Goal: Browse casually: Explore the website without a specific task or goal

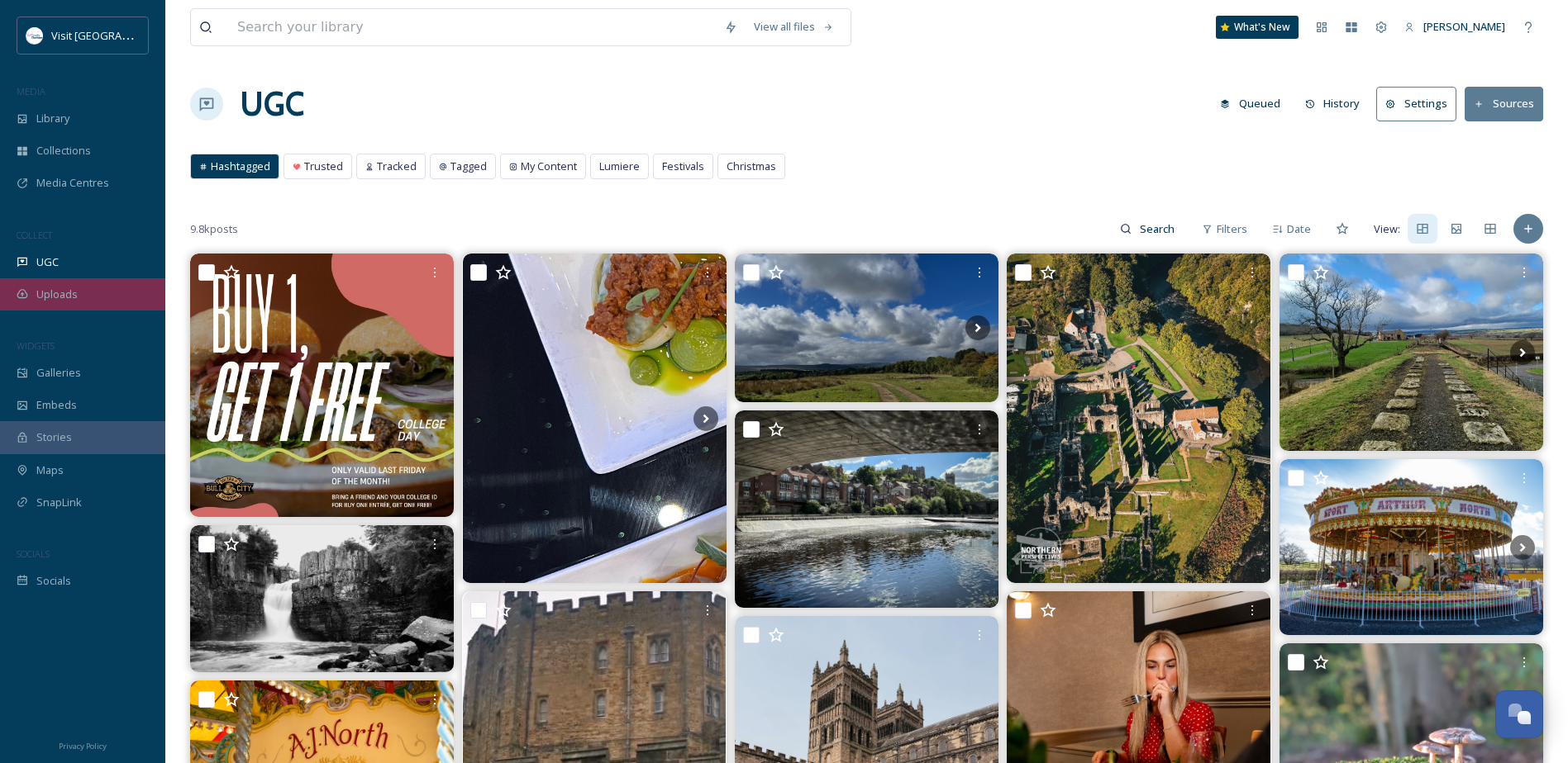
click at [65, 294] on span "Uploads" at bounding box center [57, 294] width 41 height 15
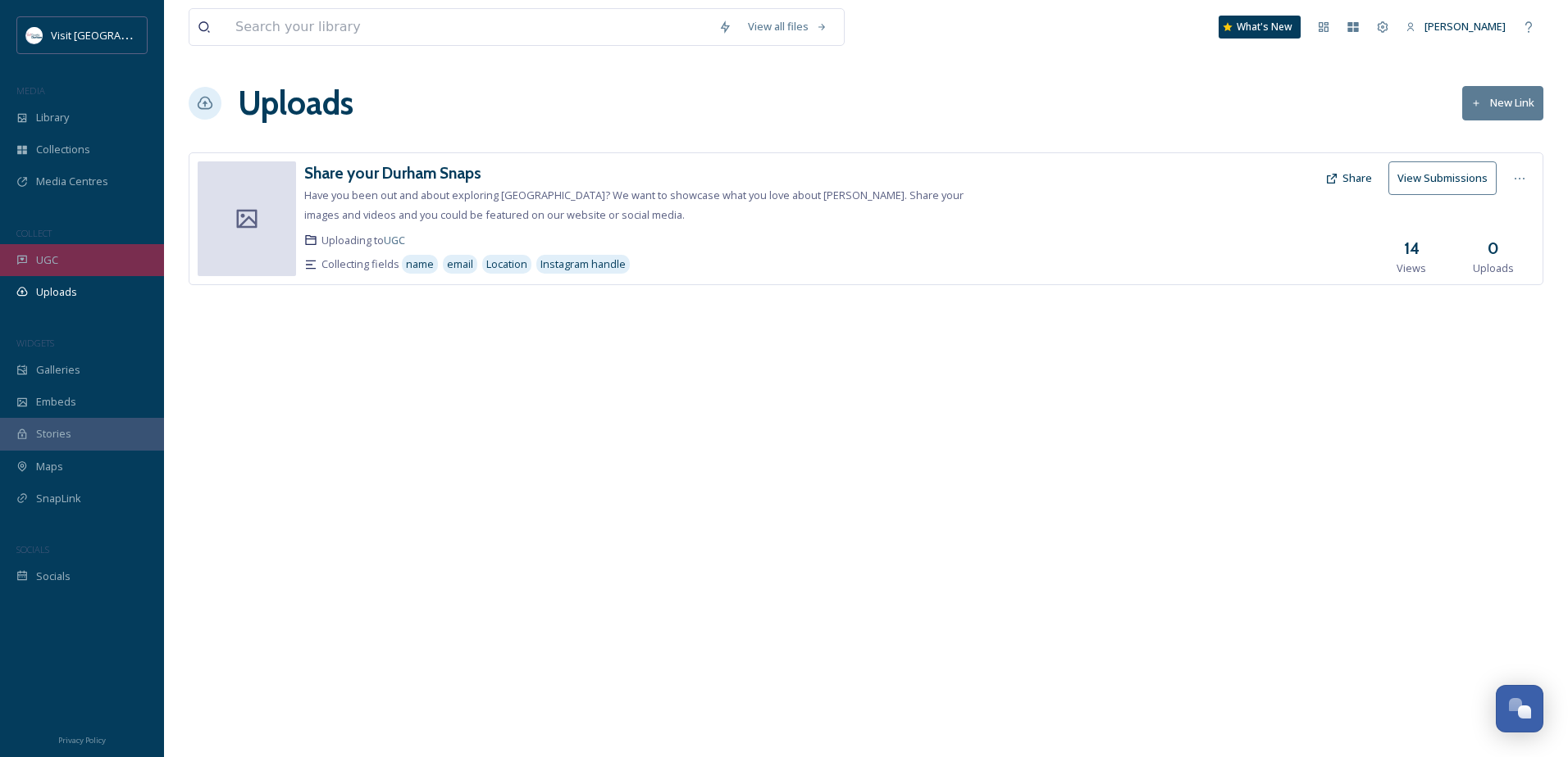
click at [73, 268] on div "UGC" at bounding box center [82, 261] width 164 height 32
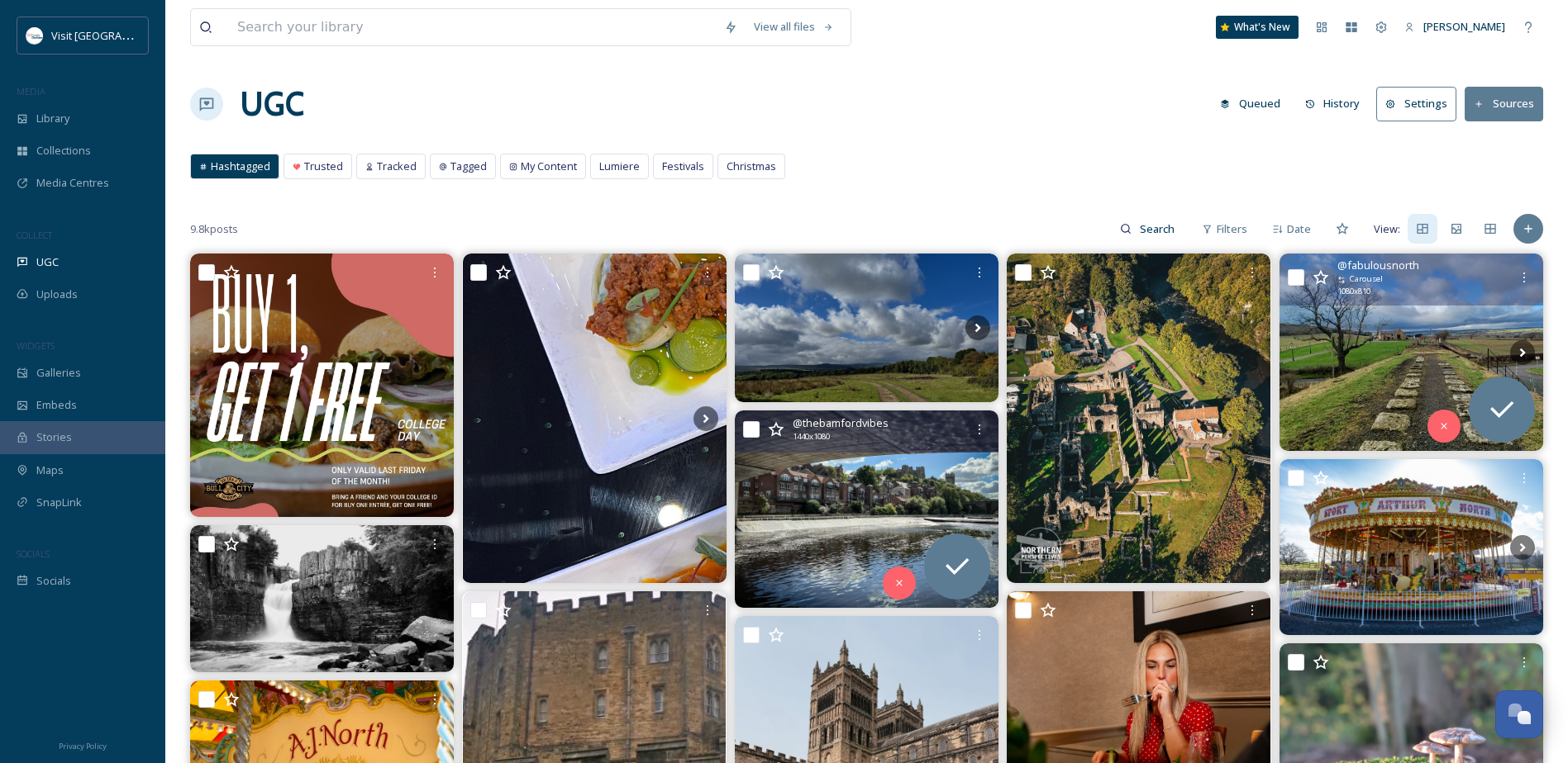
click at [1318, 277] on icon at bounding box center [1320, 277] width 16 height 16
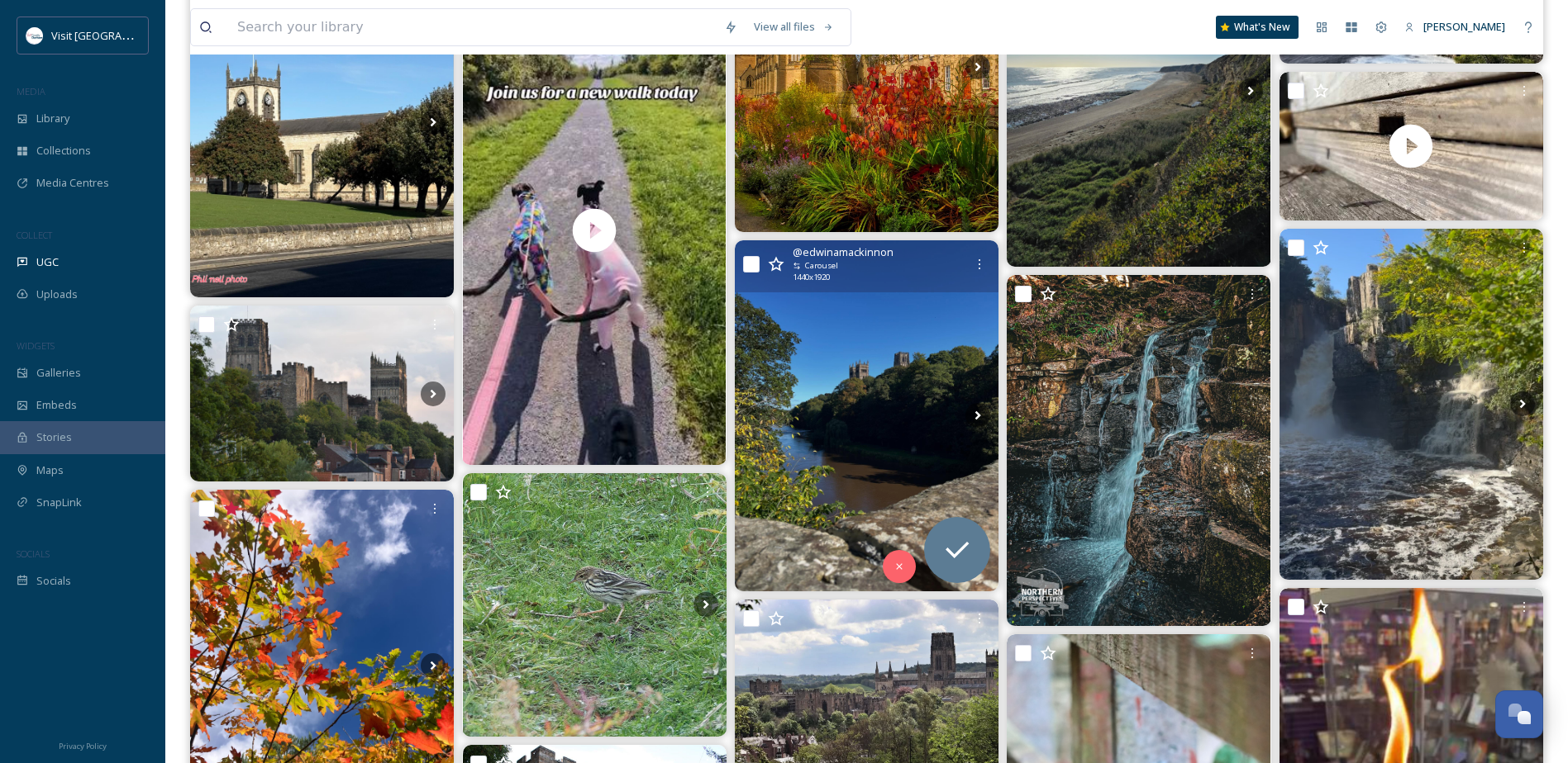
scroll to position [2478, 0]
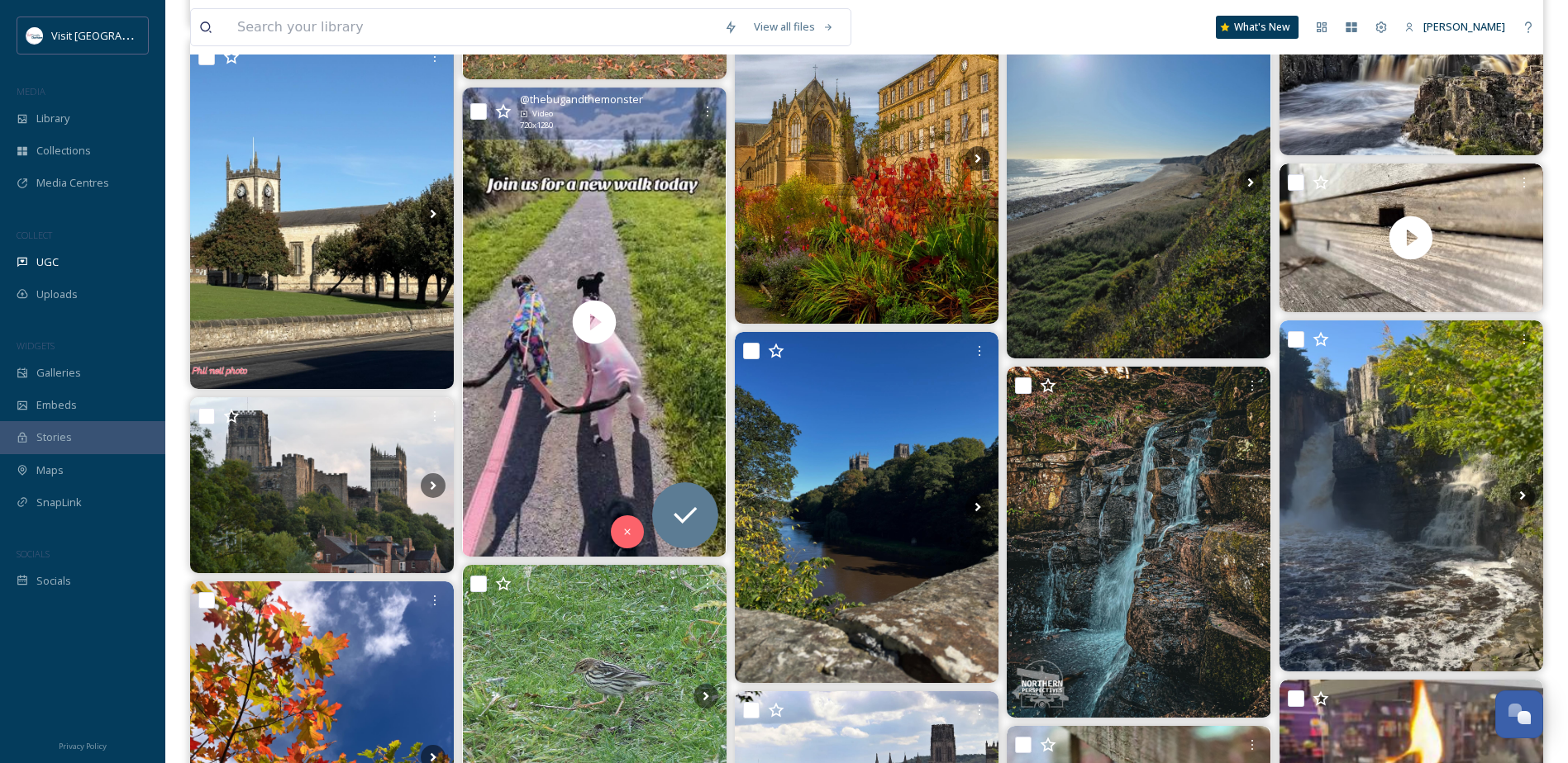
click at [504, 110] on icon at bounding box center [503, 111] width 16 height 16
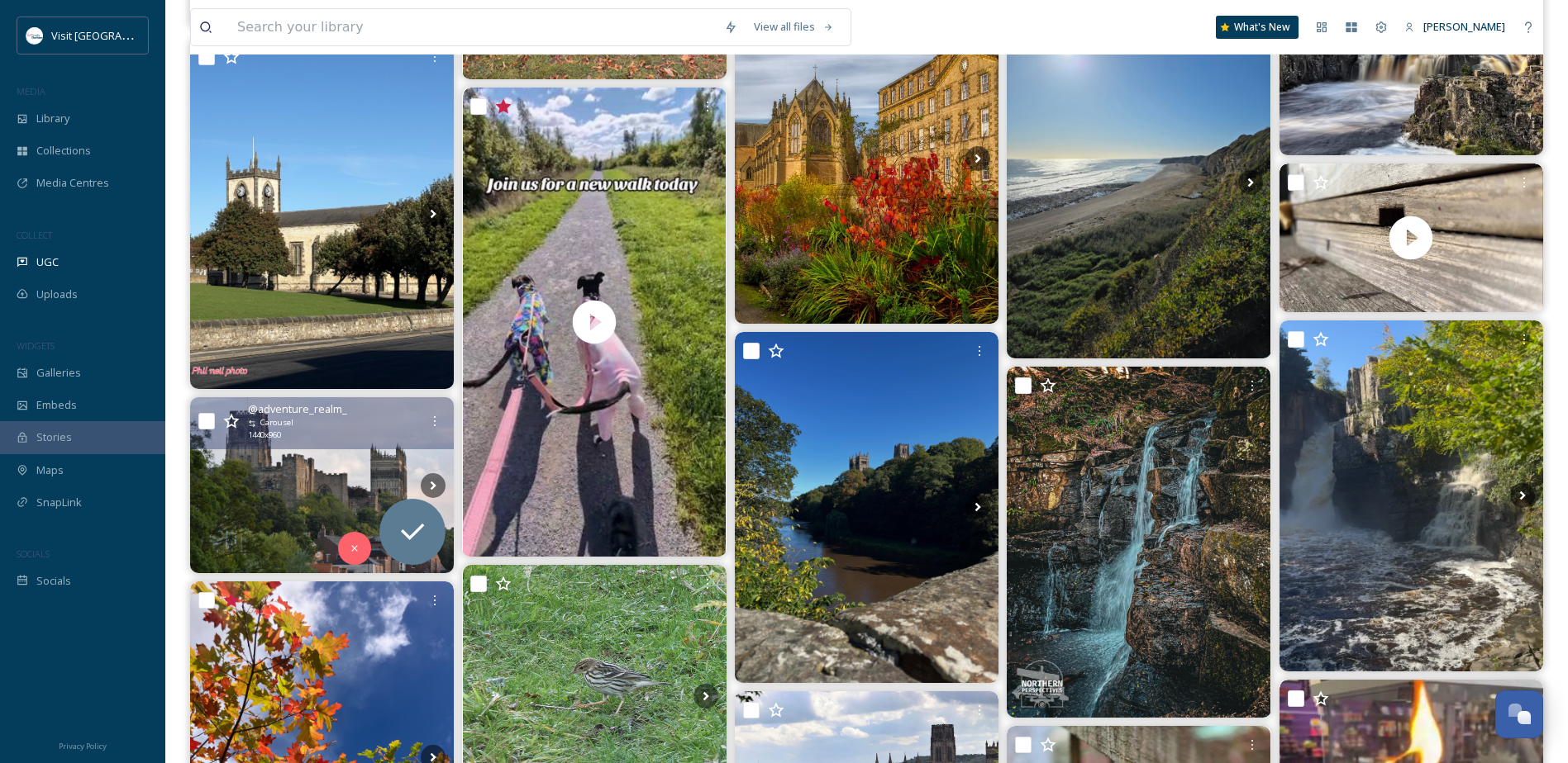
click at [229, 420] on icon at bounding box center [231, 422] width 15 height 15
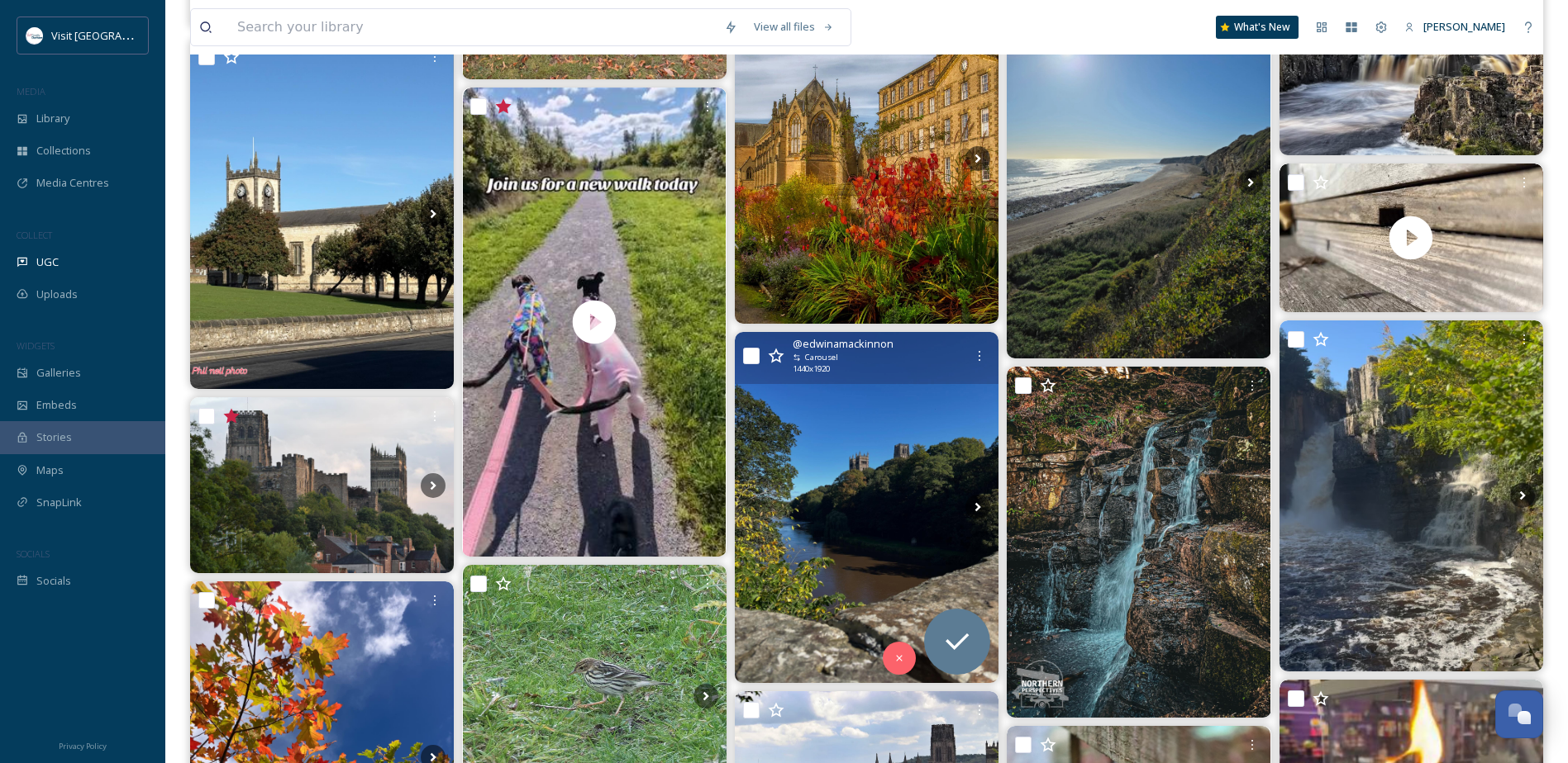
click at [772, 355] on icon at bounding box center [776, 356] width 15 height 15
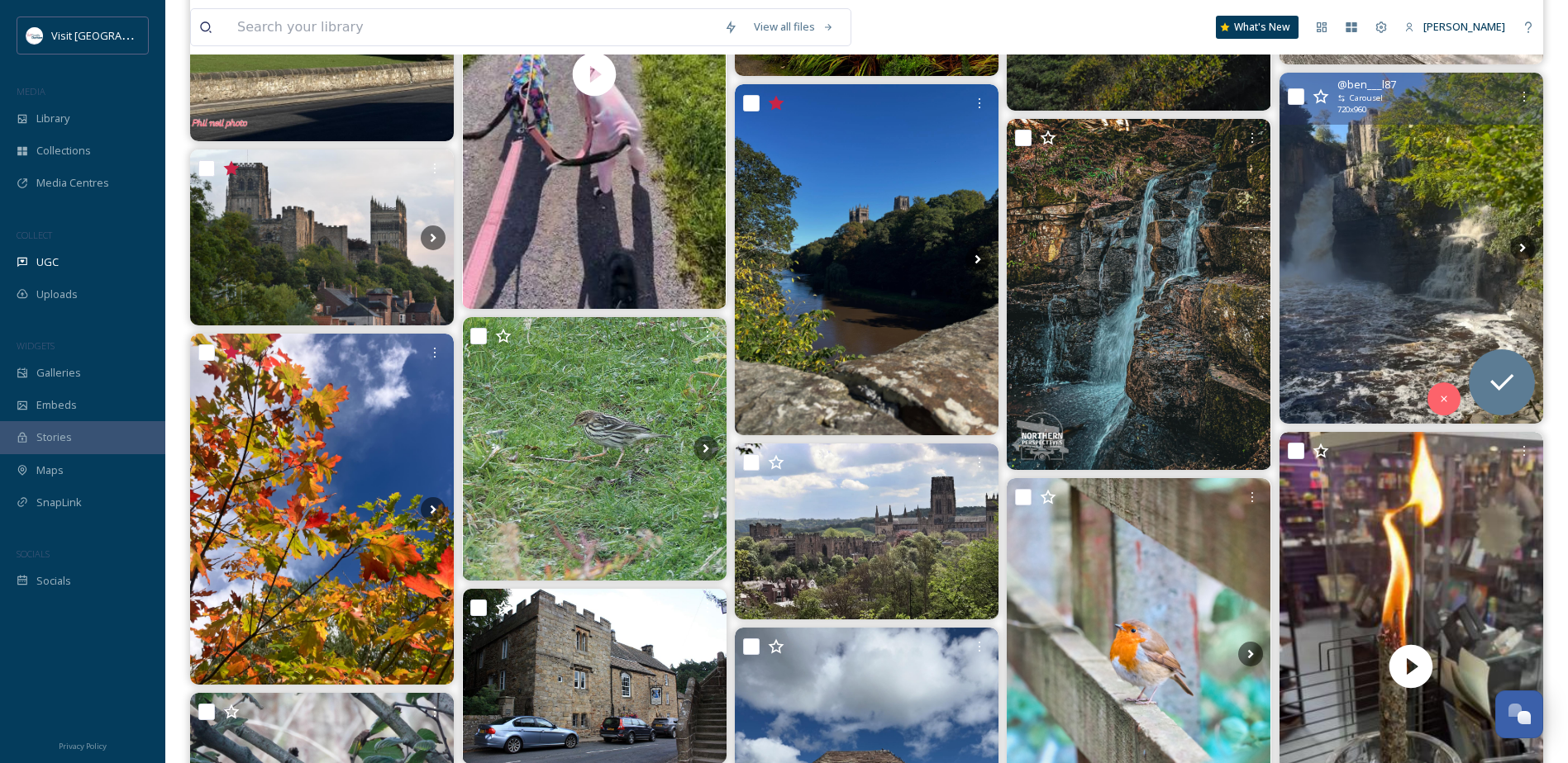
click at [1320, 96] on icon at bounding box center [1320, 96] width 16 height 16
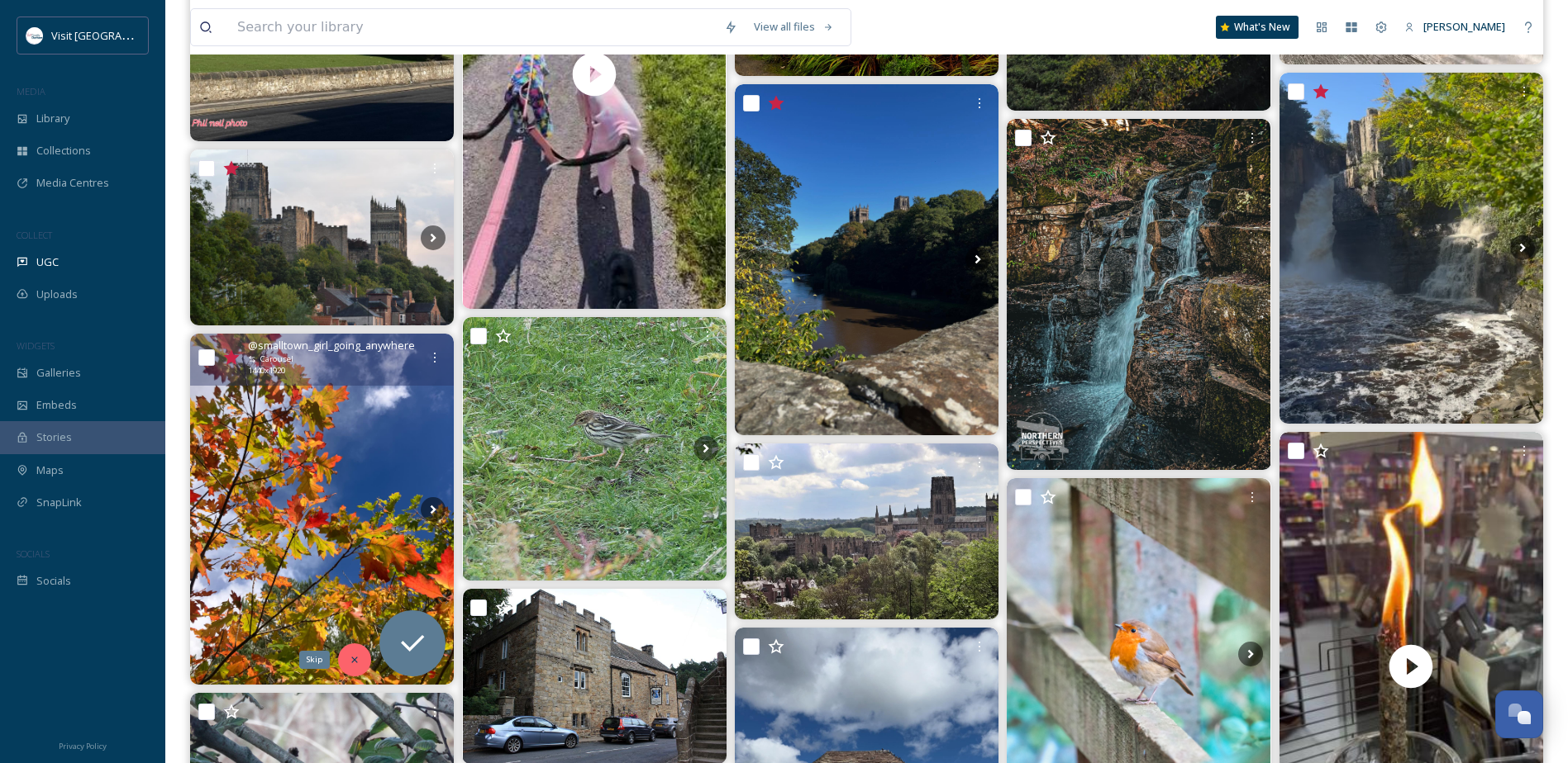
click at [358, 654] on div "Skip" at bounding box center [354, 659] width 33 height 33
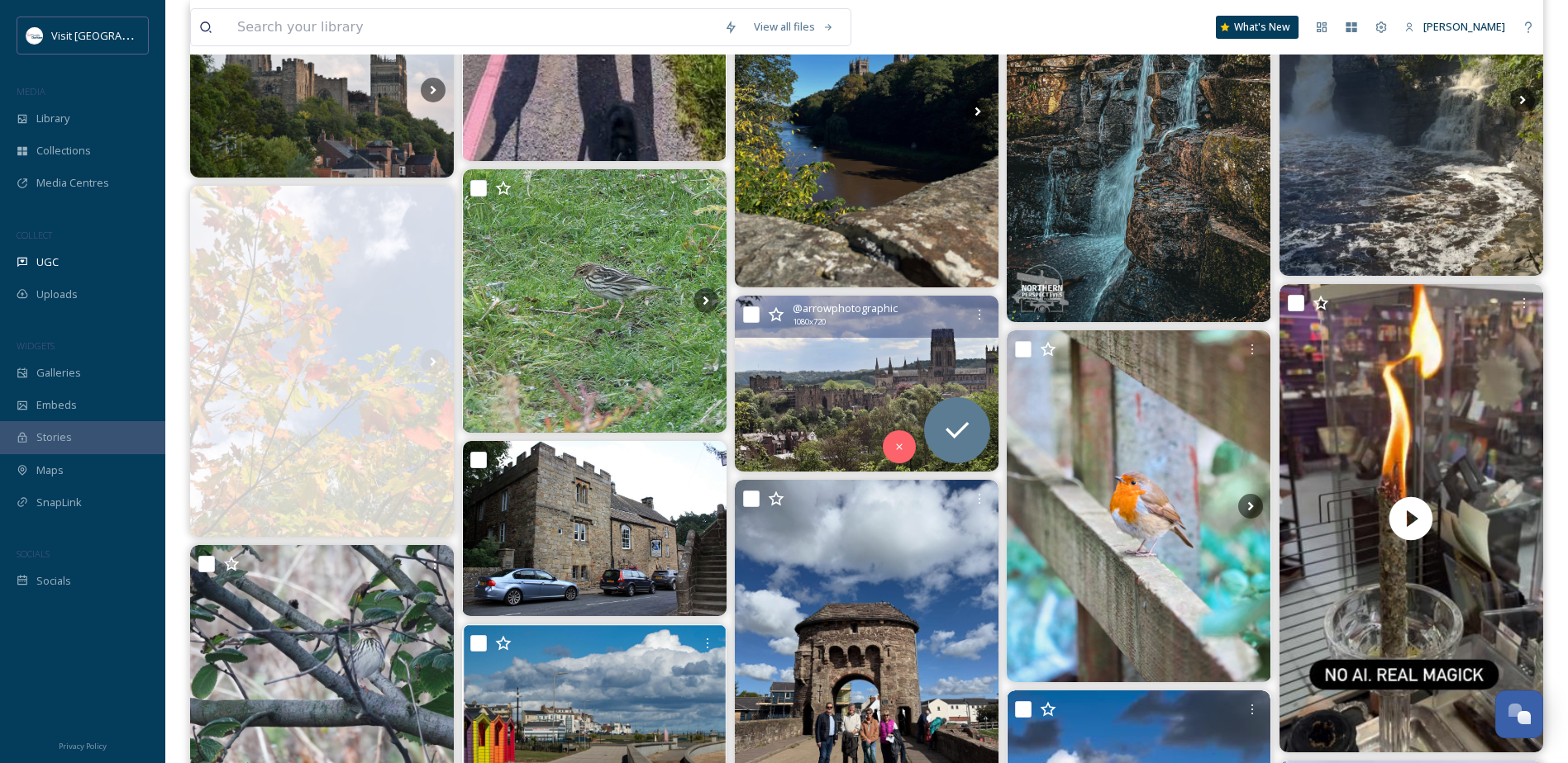
scroll to position [2973, 0]
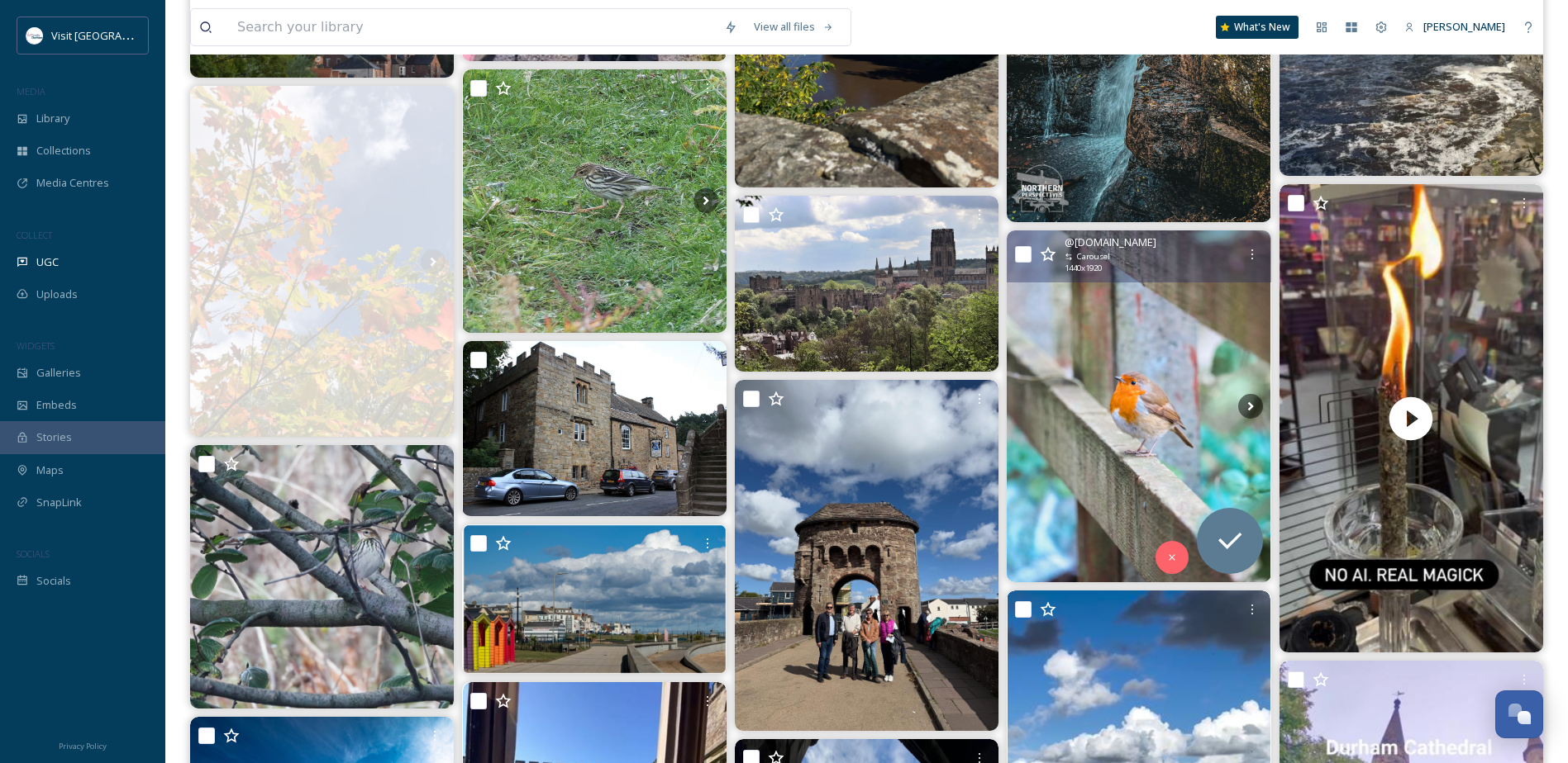
click at [1049, 253] on icon at bounding box center [1048, 255] width 15 height 15
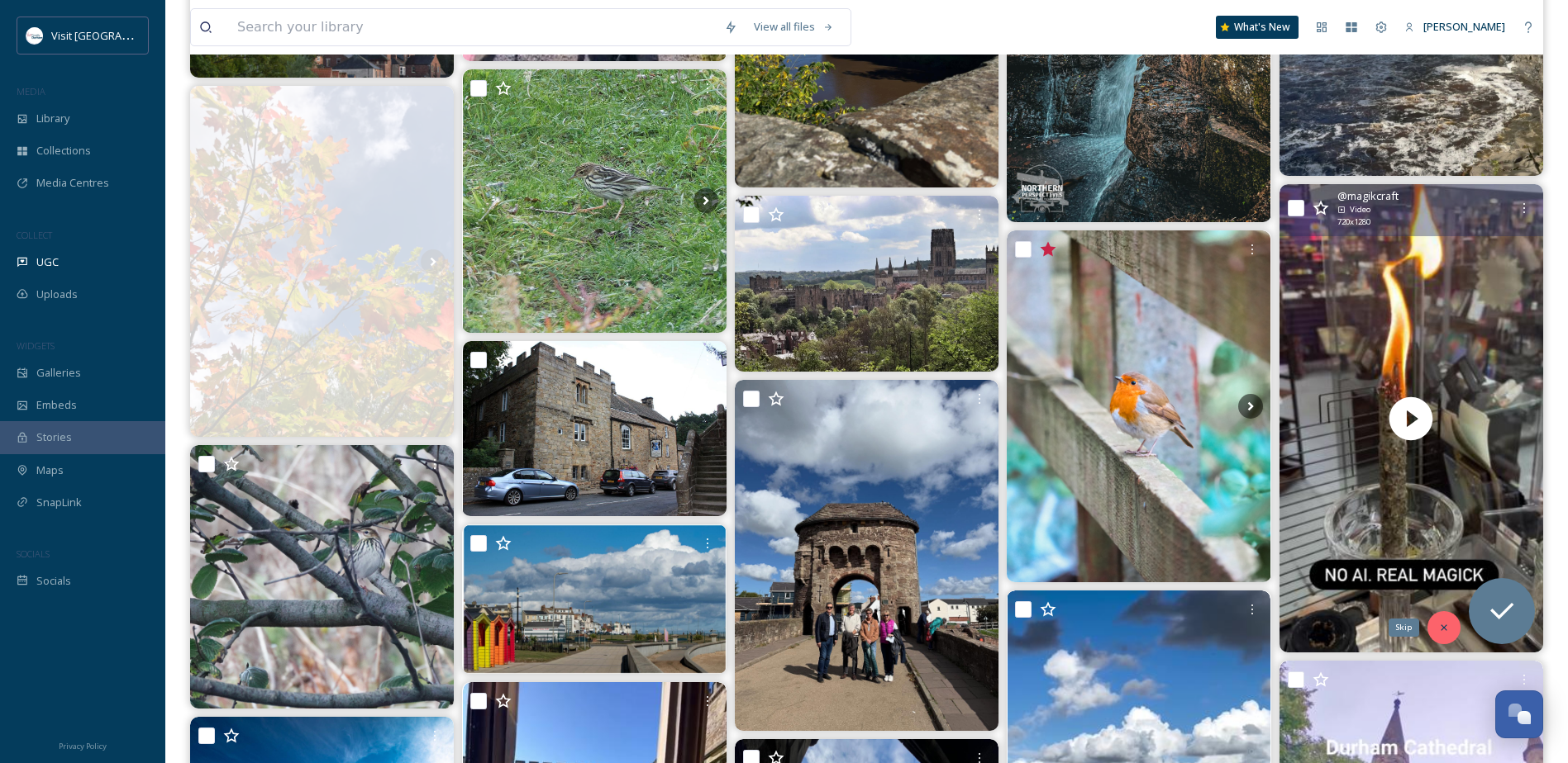
click at [1446, 633] on icon at bounding box center [1443, 628] width 12 height 12
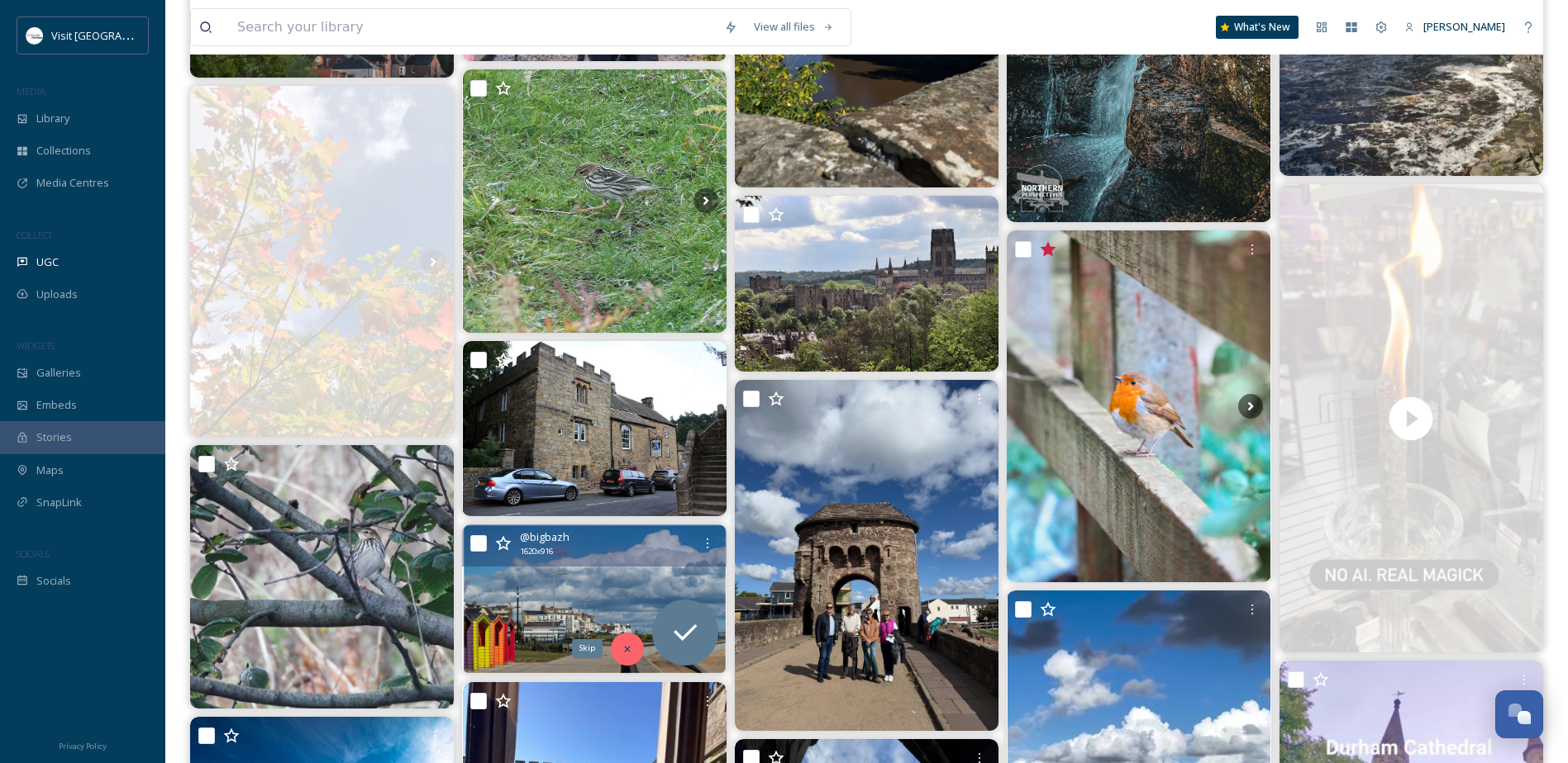
click at [630, 648] on icon at bounding box center [627, 649] width 12 height 12
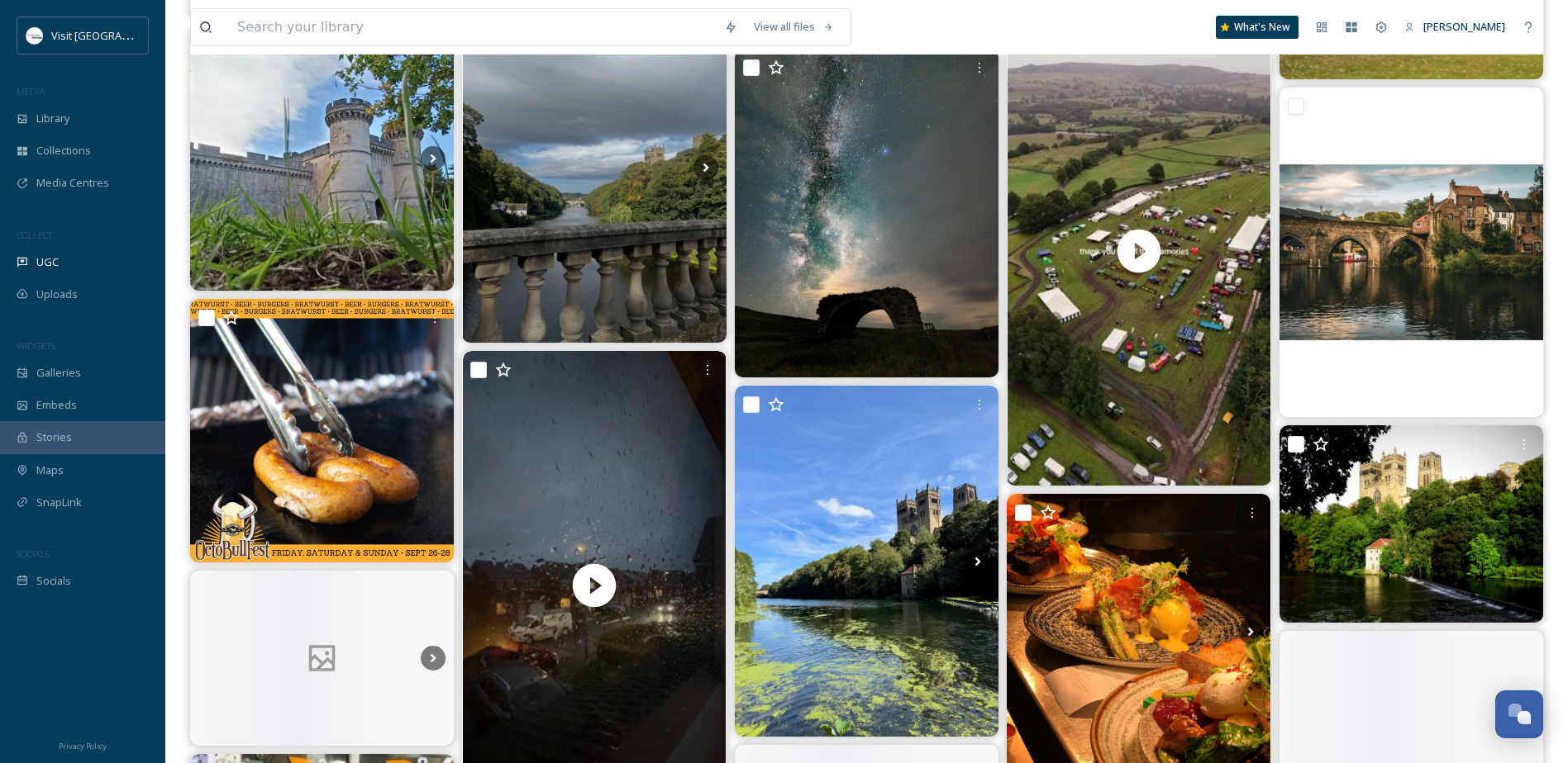
scroll to position [4130, 0]
